Goal: Transaction & Acquisition: Obtain resource

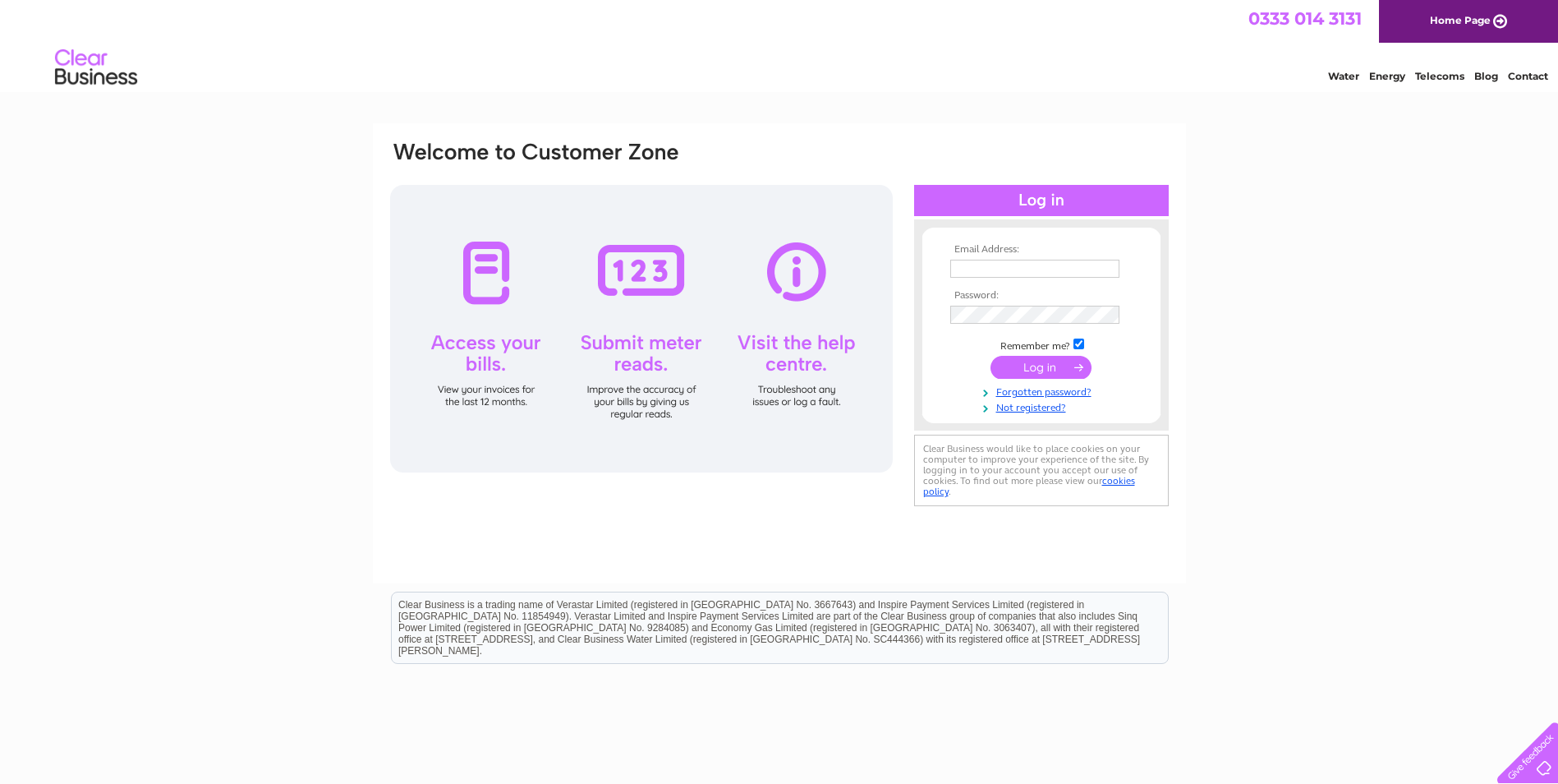
type input "[PERSON_NAME][EMAIL_ADDRESS][DOMAIN_NAME]"
click at [1024, 368] on input "submit" at bounding box center [1041, 367] width 101 height 23
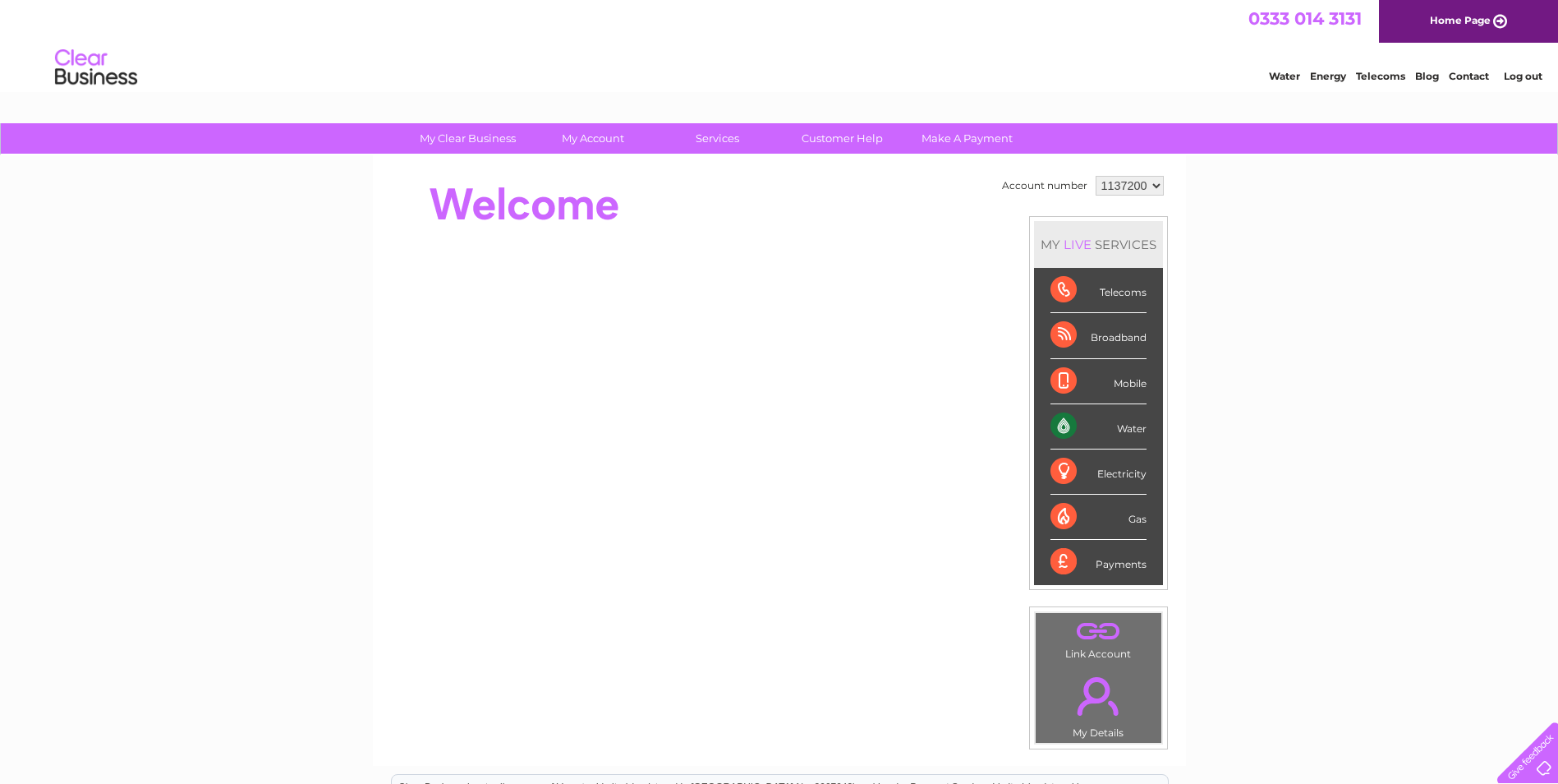
click at [1067, 419] on div "Water" at bounding box center [1098, 427] width 96 height 45
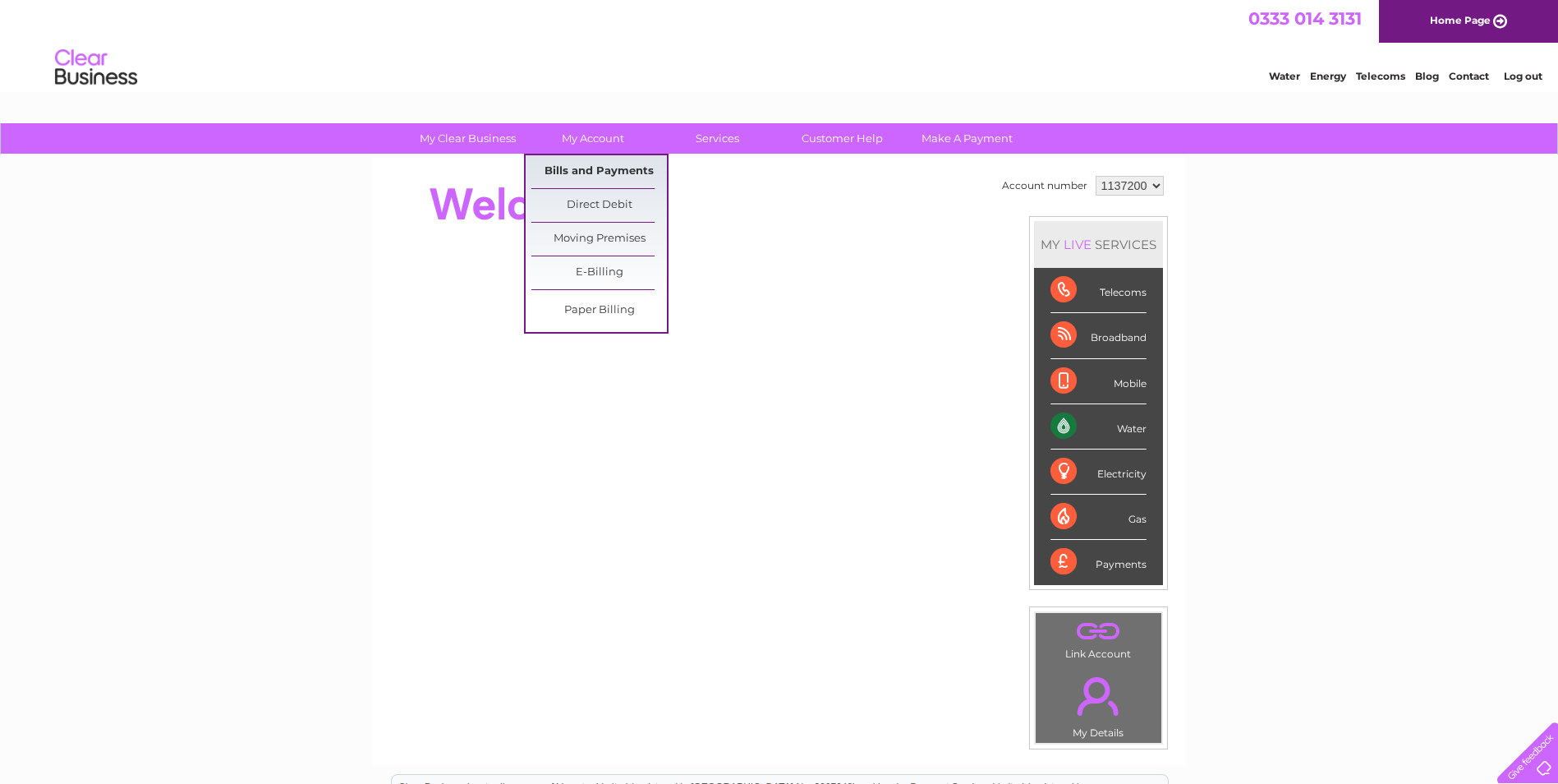
click at [572, 168] on link "Bills and Payments" at bounding box center [599, 171] width 135 height 33
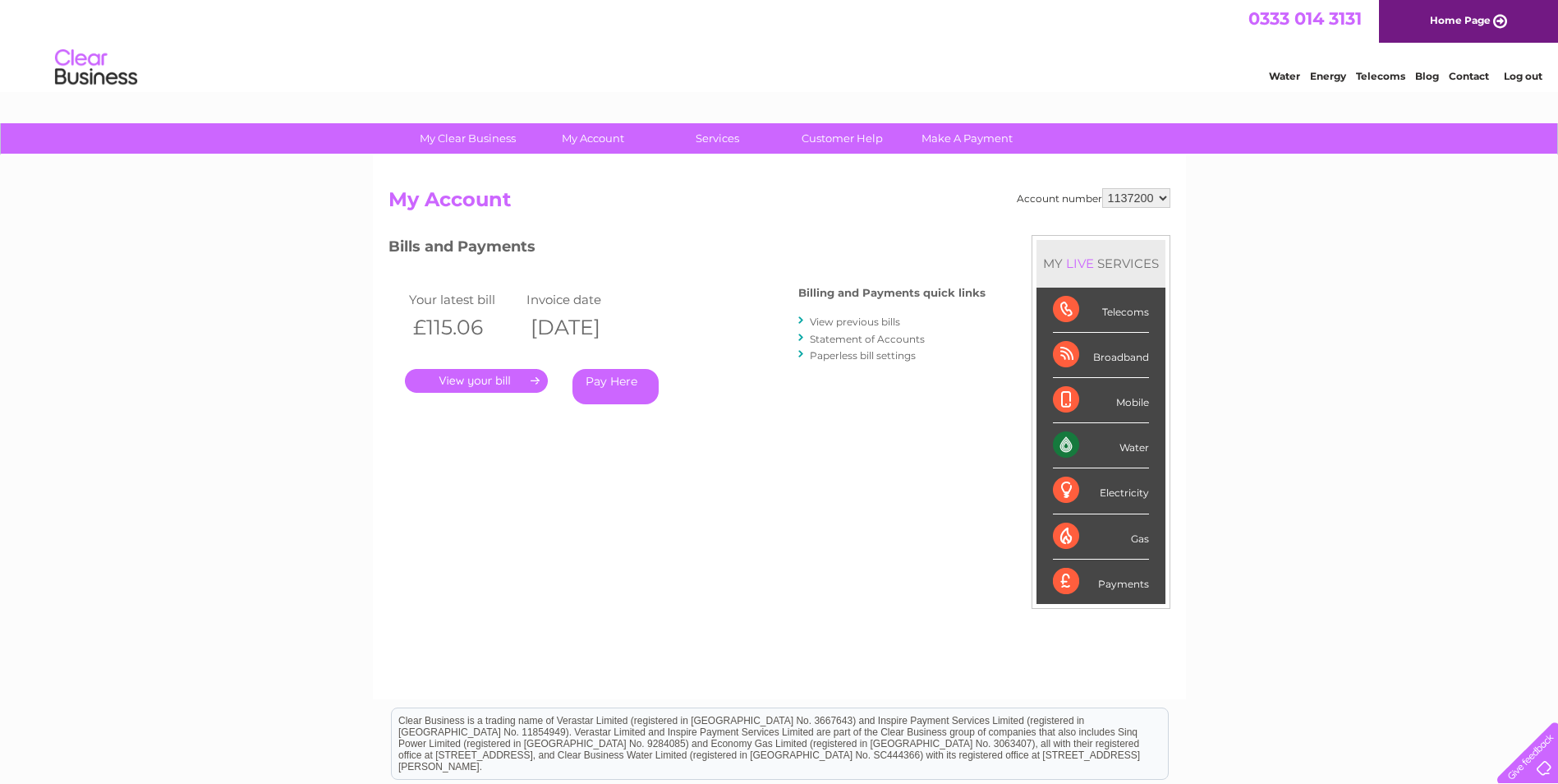
click at [480, 382] on link "." at bounding box center [477, 380] width 143 height 24
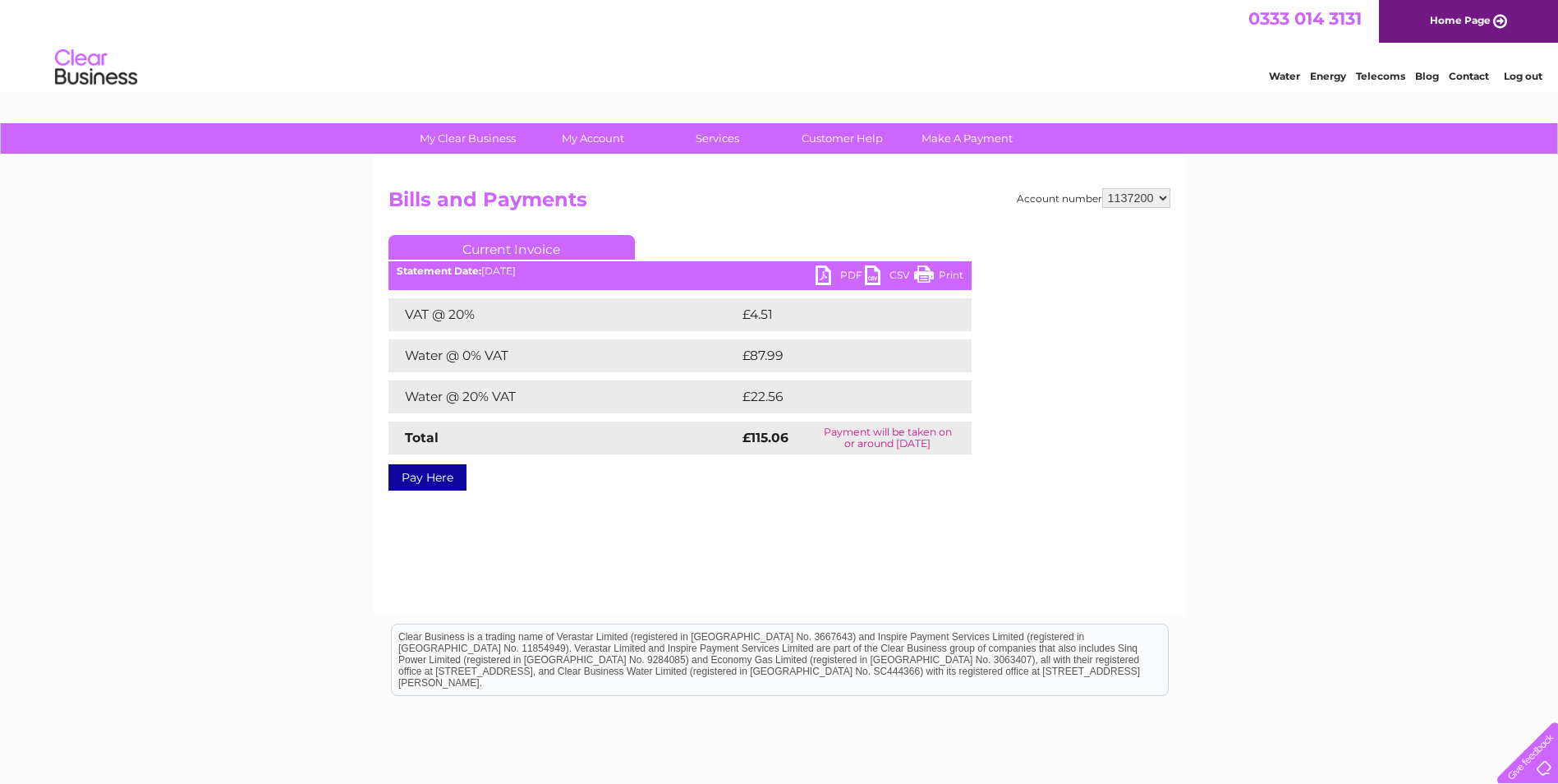
click at [832, 272] on link "PDF" at bounding box center [841, 276] width 49 height 24
